Goal: Information Seeking & Learning: Learn about a topic

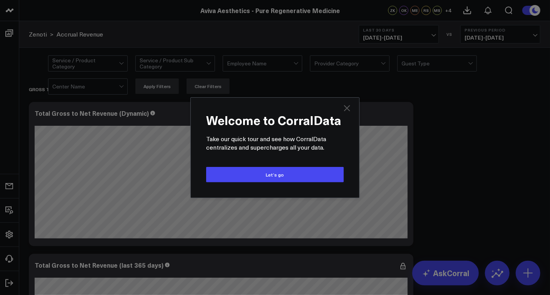
click at [342, 107] on icon "Close" at bounding box center [346, 107] width 9 height 9
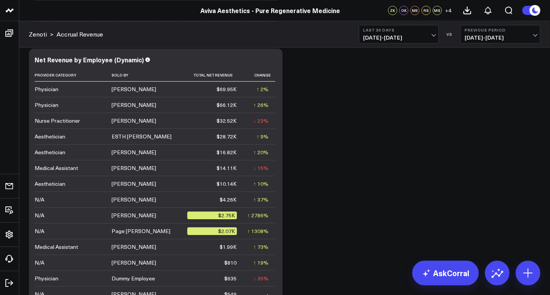
scroll to position [1069, 0]
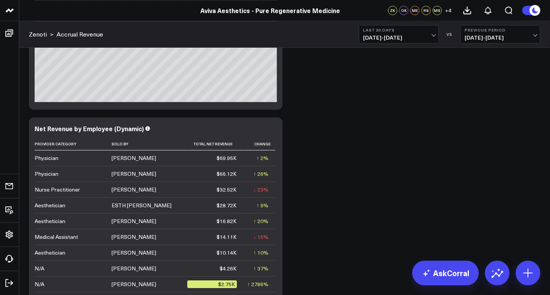
click at [432, 35] on span "[DATE] - [DATE]" at bounding box center [398, 38] width 71 height 6
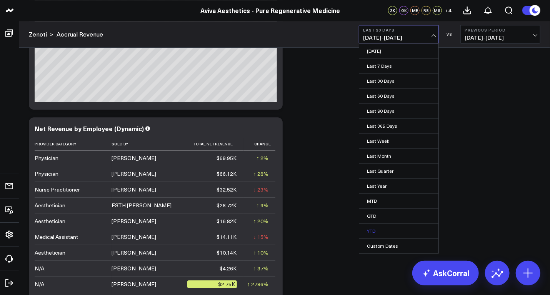
click at [380, 230] on link "YTD" at bounding box center [398, 230] width 79 height 15
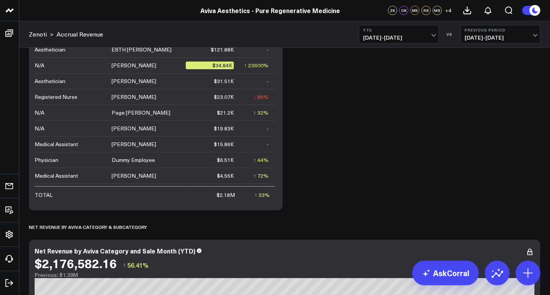
scroll to position [1272, 0]
drag, startPoint x: 380, startPoint y: 230, endPoint x: 341, endPoint y: 178, distance: 65.3
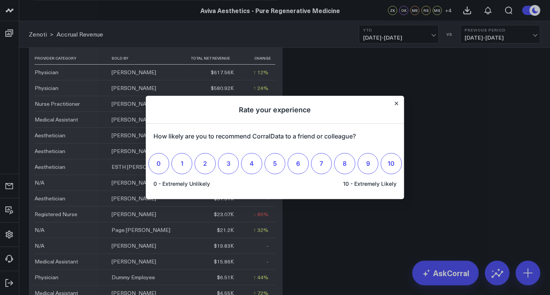
scroll to position [1155, 0]
drag, startPoint x: 329, startPoint y: 247, endPoint x: 345, endPoint y: 59, distance: 189.0
click at [345, 59] on div at bounding box center [275, 147] width 550 height 295
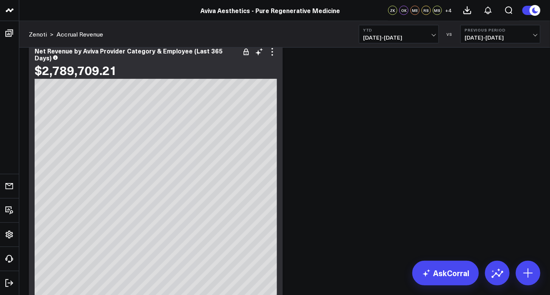
scroll to position [356, 0]
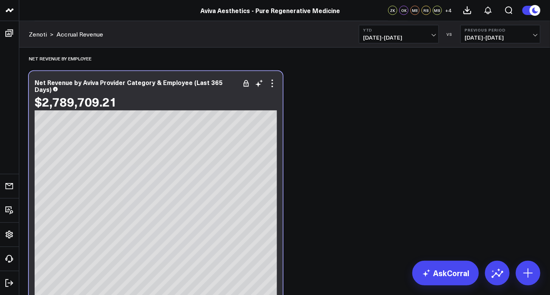
click at [272, 93] on div "Net Revenue by Aviva Provider Category & Employee (Last 365 Days) $2,789,709.21" at bounding box center [156, 95] width 242 height 32
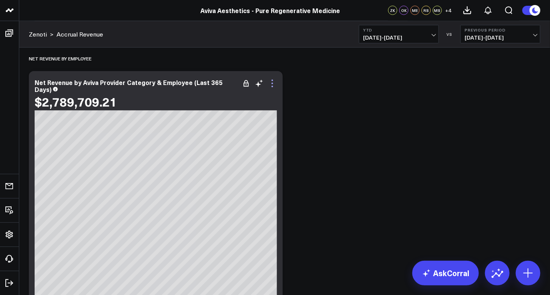
click at [272, 83] on icon at bounding box center [272, 84] width 2 height 2
click at [395, 32] on button "YTD [DATE] - [DATE]" at bounding box center [399, 34] width 80 height 18
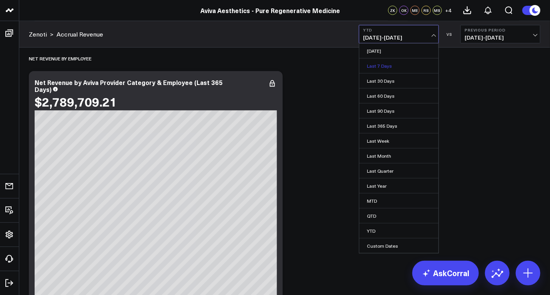
click at [388, 61] on link "Last 7 Days" at bounding box center [398, 65] width 79 height 15
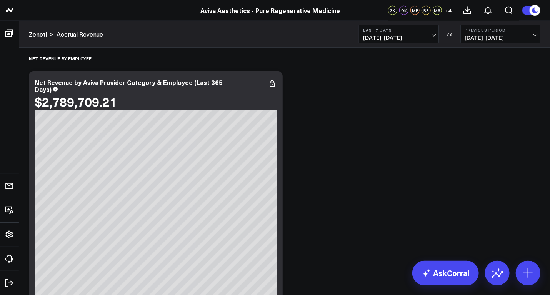
click at [388, 39] on span "[DATE] - [DATE]" at bounding box center [398, 38] width 71 height 6
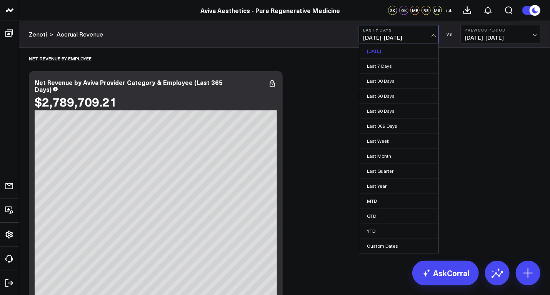
click at [393, 51] on link "[DATE]" at bounding box center [398, 50] width 79 height 15
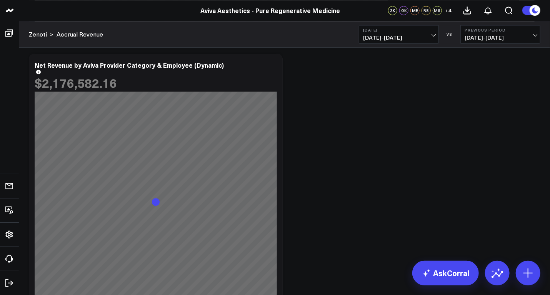
scroll to position [830, 0]
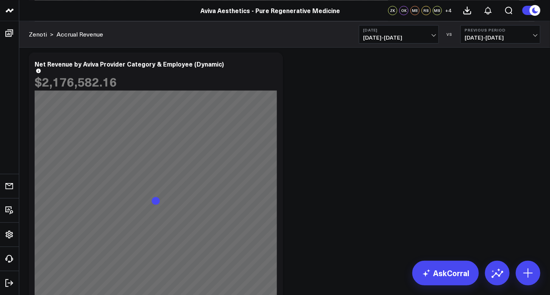
click at [391, 42] on button "[DATE] [DATE] - [DATE]" at bounding box center [399, 34] width 80 height 18
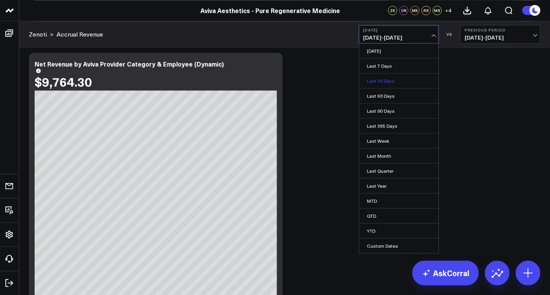
click at [380, 80] on link "Last 30 Days" at bounding box center [398, 80] width 79 height 15
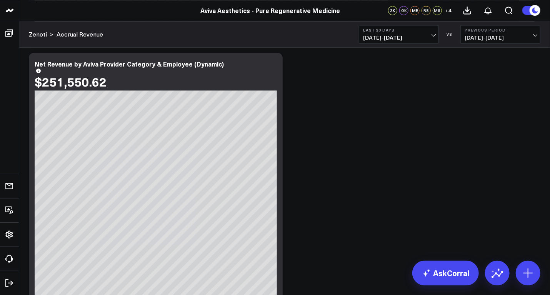
click at [397, 40] on span "[DATE] - [DATE]" at bounding box center [398, 38] width 71 height 6
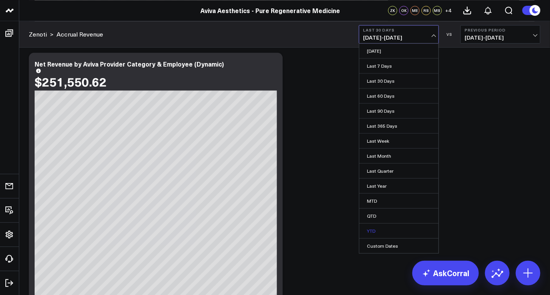
click at [372, 229] on link "YTD" at bounding box center [398, 230] width 79 height 15
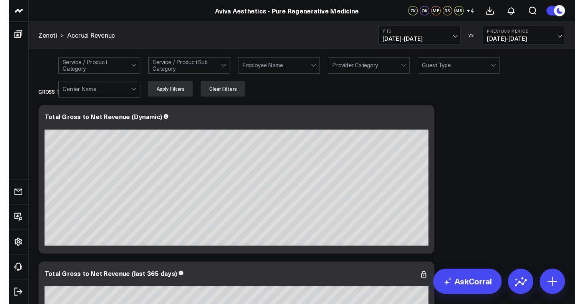
scroll to position [133, 0]
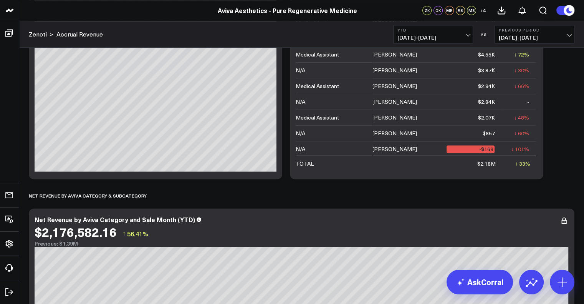
scroll to position [1678, 0]
